Goal: Check status

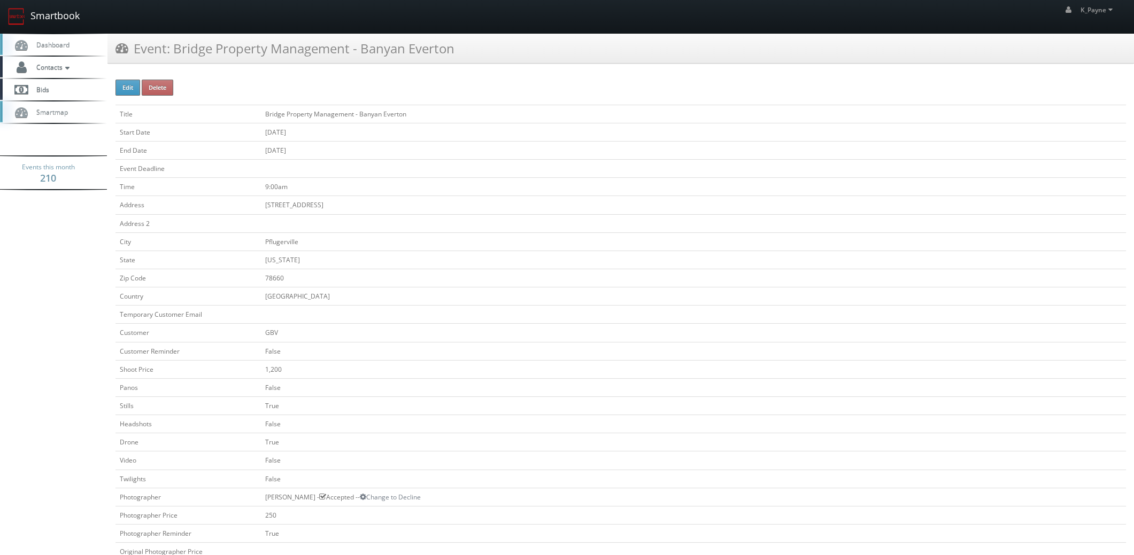
click at [62, 19] on link "Smartbook" at bounding box center [44, 16] width 88 height 33
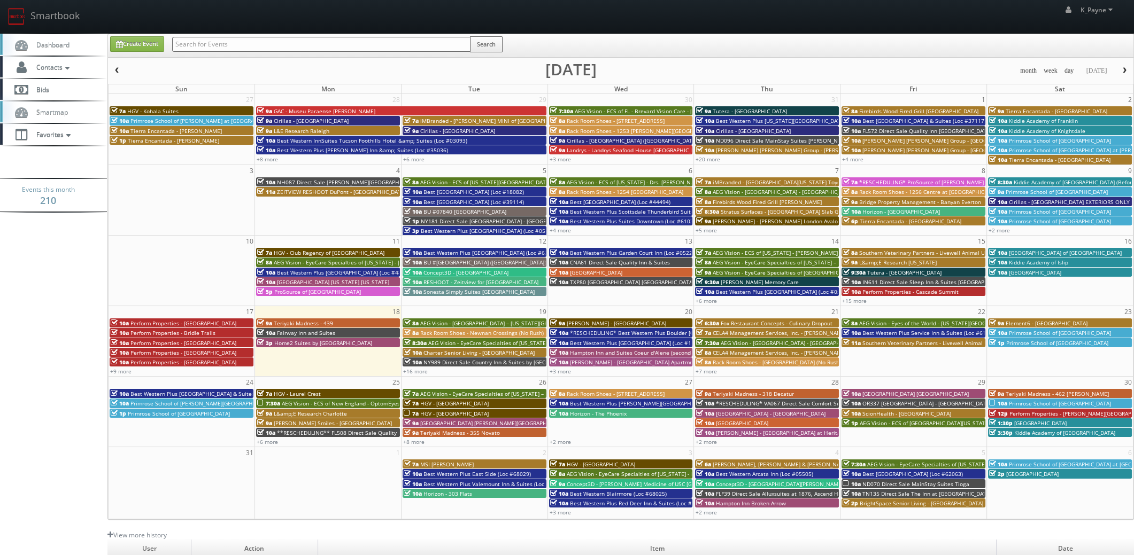
click at [241, 45] on input "text" at bounding box center [321, 44] width 298 height 15
type input "ga537"
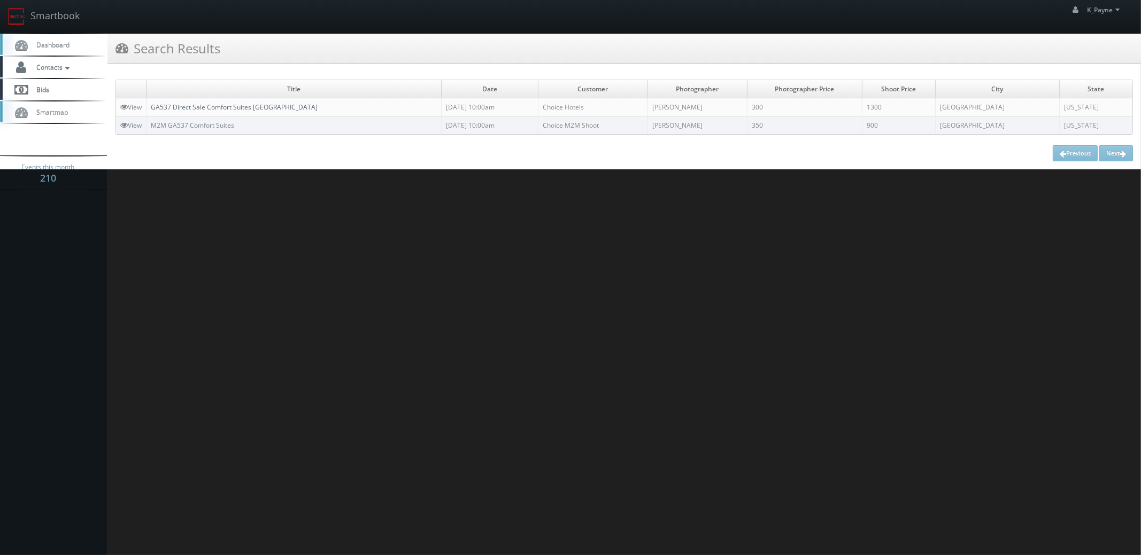
click at [231, 105] on link "GA537 Direct Sale Comfort Suites [GEOGRAPHIC_DATA]" at bounding box center [234, 107] width 167 height 9
